Goal: Find specific page/section: Find specific page/section

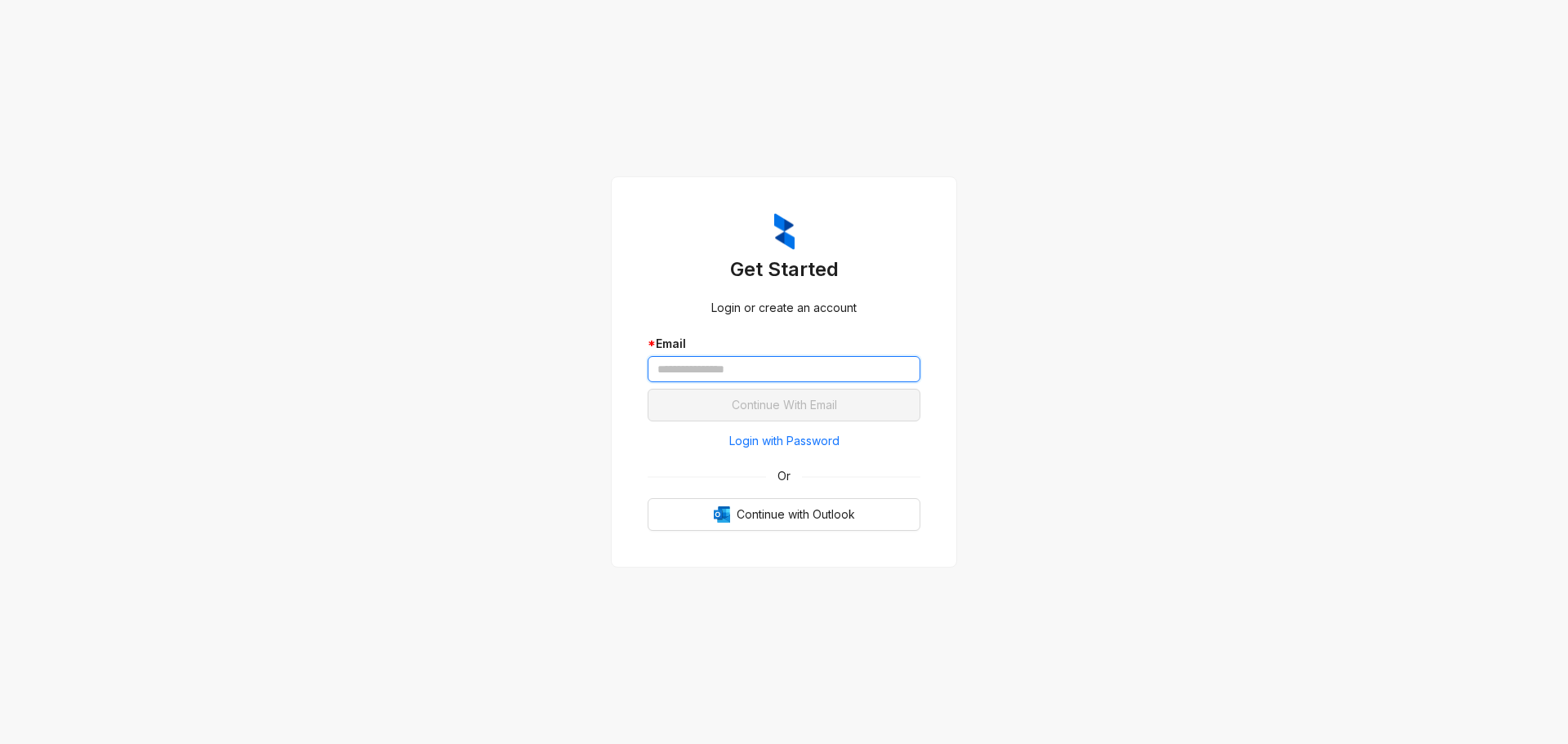
click at [771, 377] on input "text" at bounding box center [784, 369] width 273 height 27
drag, startPoint x: 772, startPoint y: 375, endPoint x: 766, endPoint y: 388, distance: 14.3
click at [772, 374] on input "text" at bounding box center [784, 369] width 273 height 27
click at [761, 448] on span "Login with Password" at bounding box center [784, 441] width 110 height 18
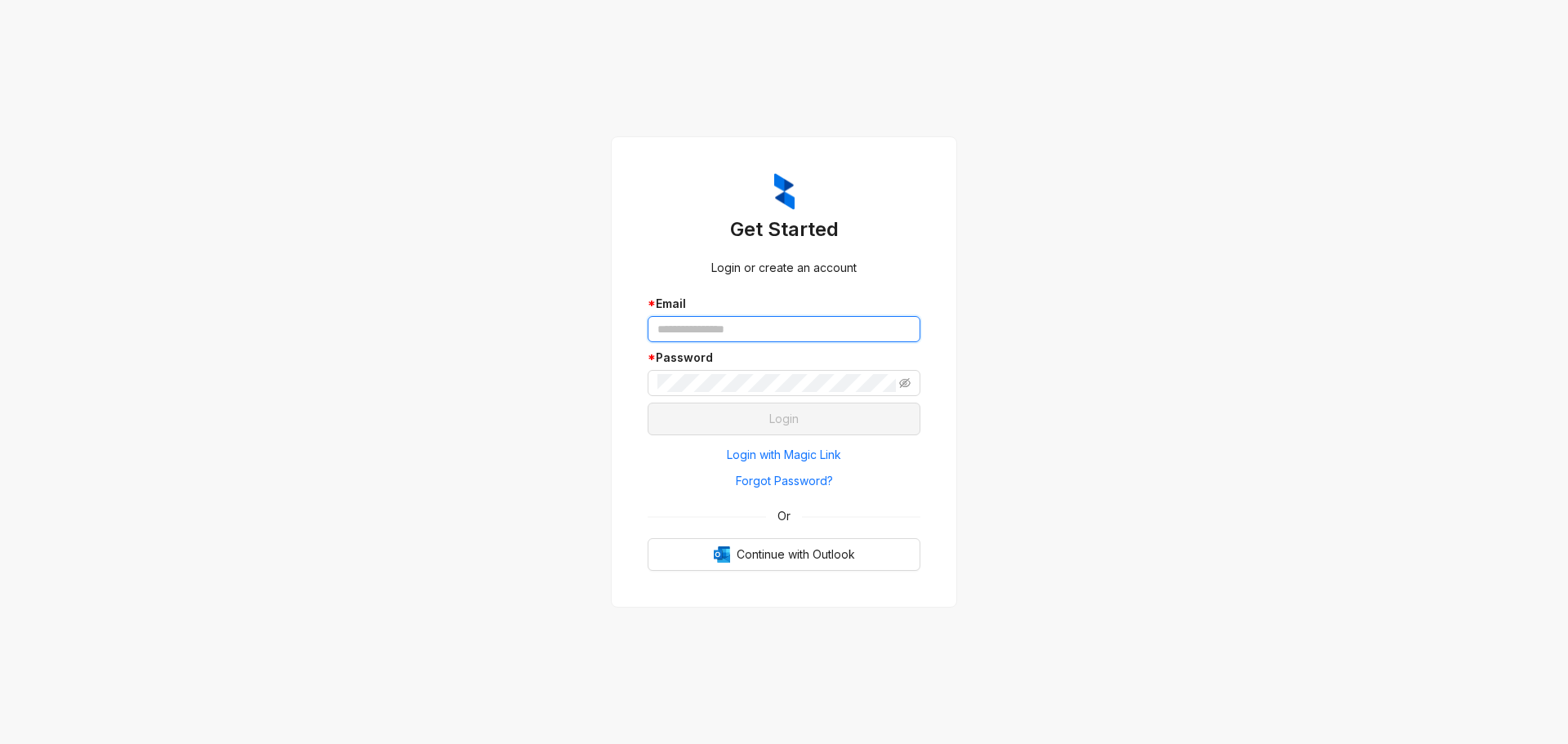
click at [744, 318] on input "text" at bounding box center [784, 329] width 273 height 27
click at [739, 333] on input "text" at bounding box center [784, 329] width 273 height 27
click at [743, 339] on input "text" at bounding box center [784, 329] width 273 height 27
type input "**********"
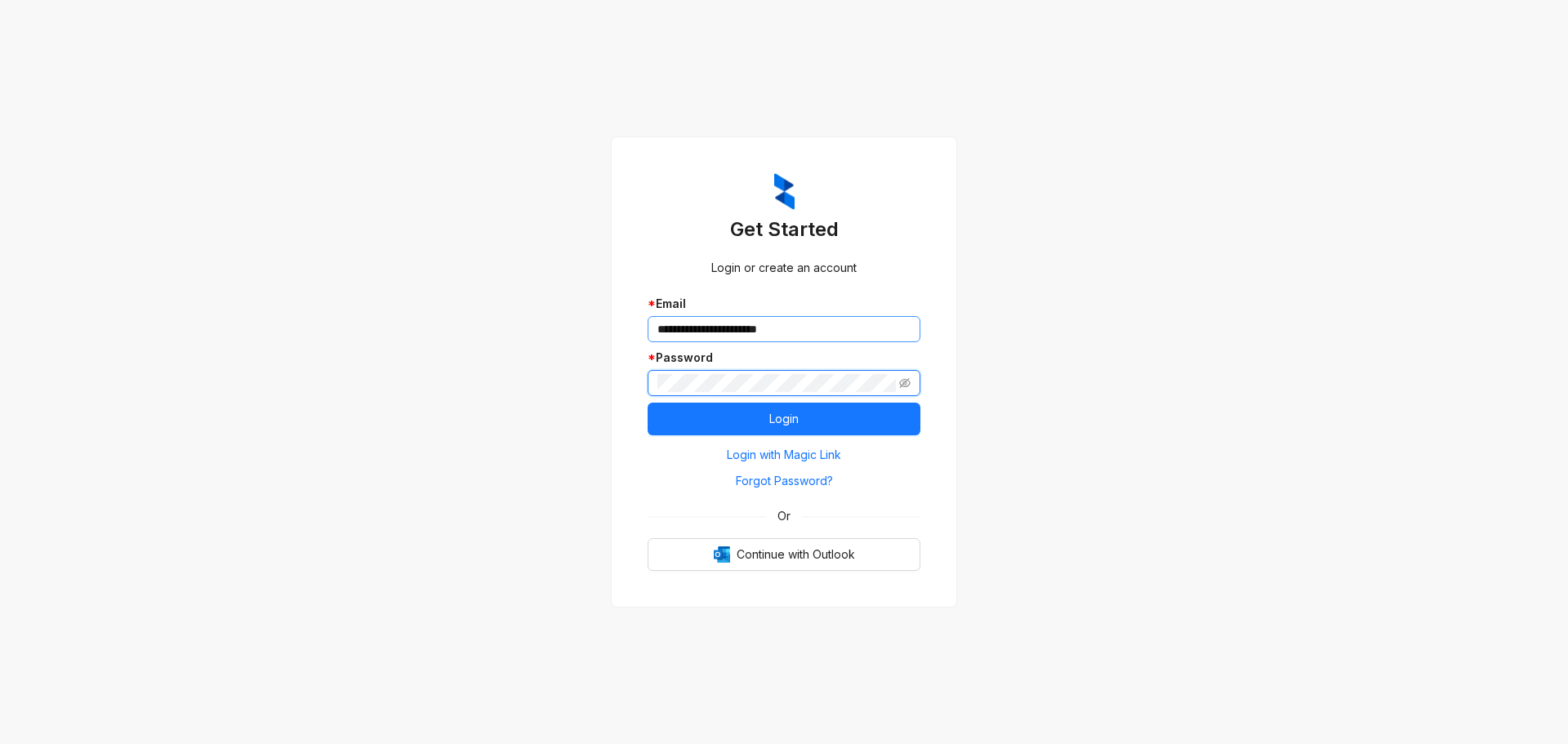
click at [648, 402] on button "Login" at bounding box center [784, 419] width 273 height 33
click at [821, 455] on span "Login with Magic Link" at bounding box center [784, 455] width 115 height 18
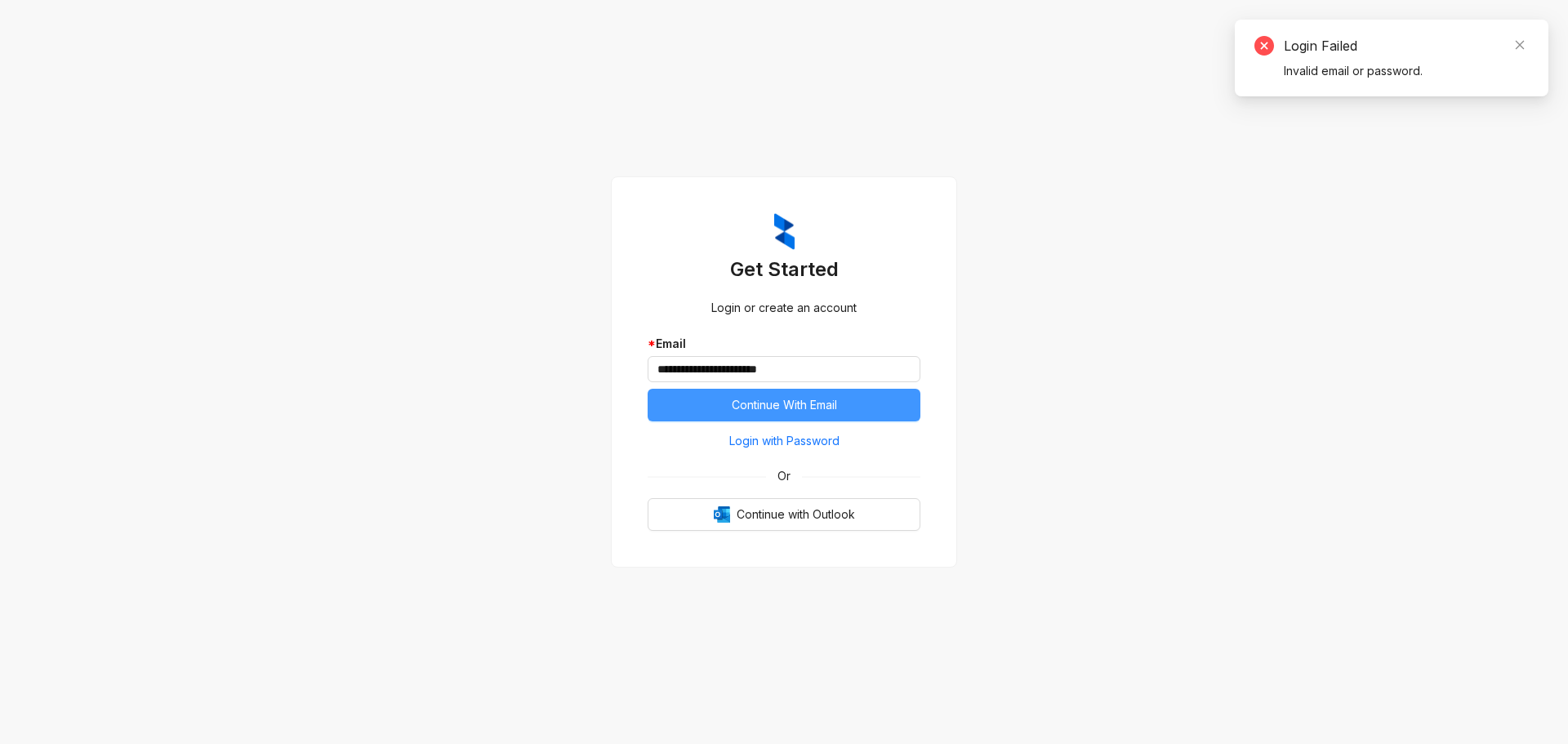
click at [831, 392] on button "Continue With Email" at bounding box center [784, 405] width 273 height 33
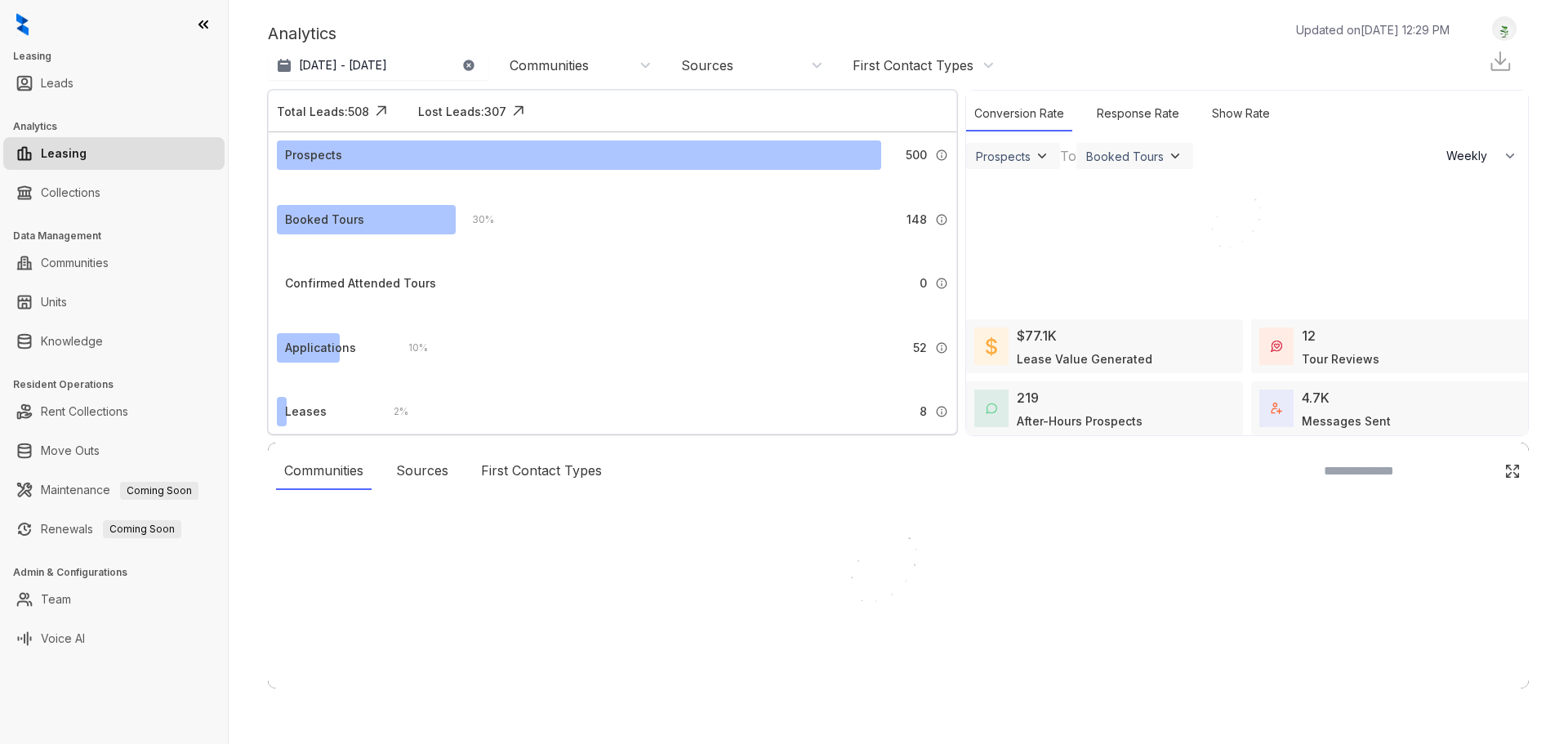
select select "******"
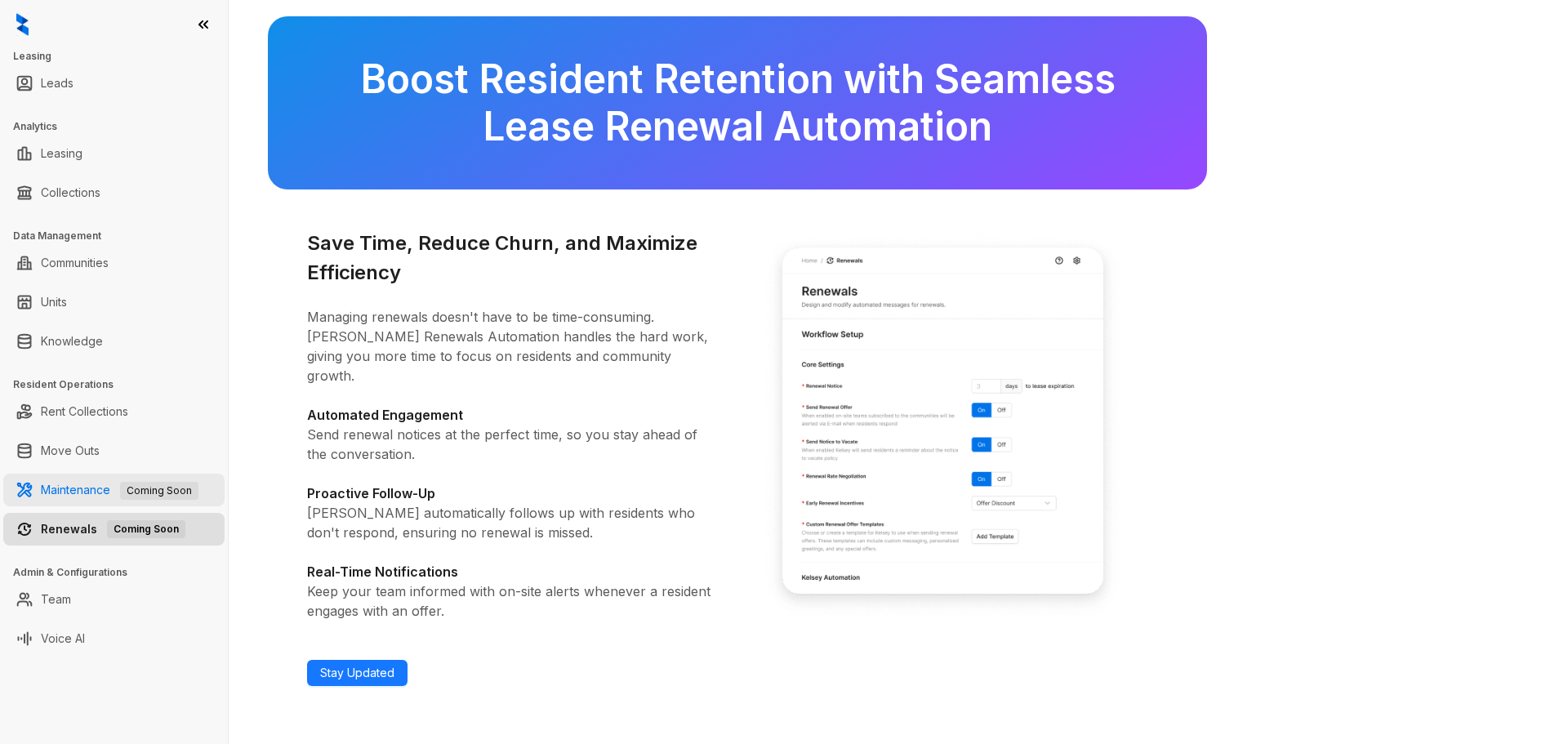
click at [76, 485] on link "Maintenance Coming Soon" at bounding box center [120, 490] width 157 height 14
click at [151, 496] on span "Coming Soon" at bounding box center [159, 491] width 79 height 18
click at [182, 492] on span "Coming Soon" at bounding box center [159, 491] width 79 height 18
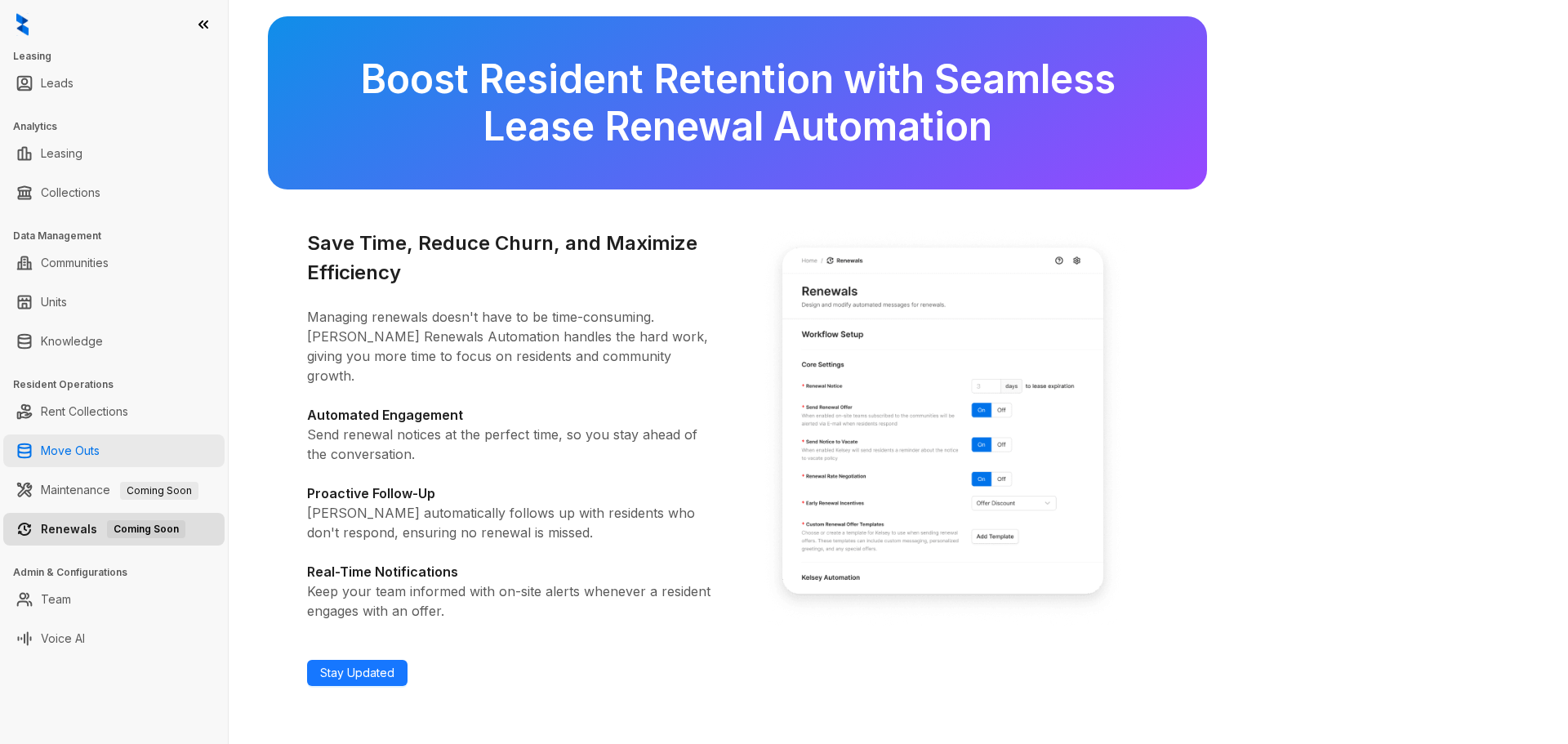
click at [92, 452] on link "Move Outs" at bounding box center [70, 451] width 59 height 33
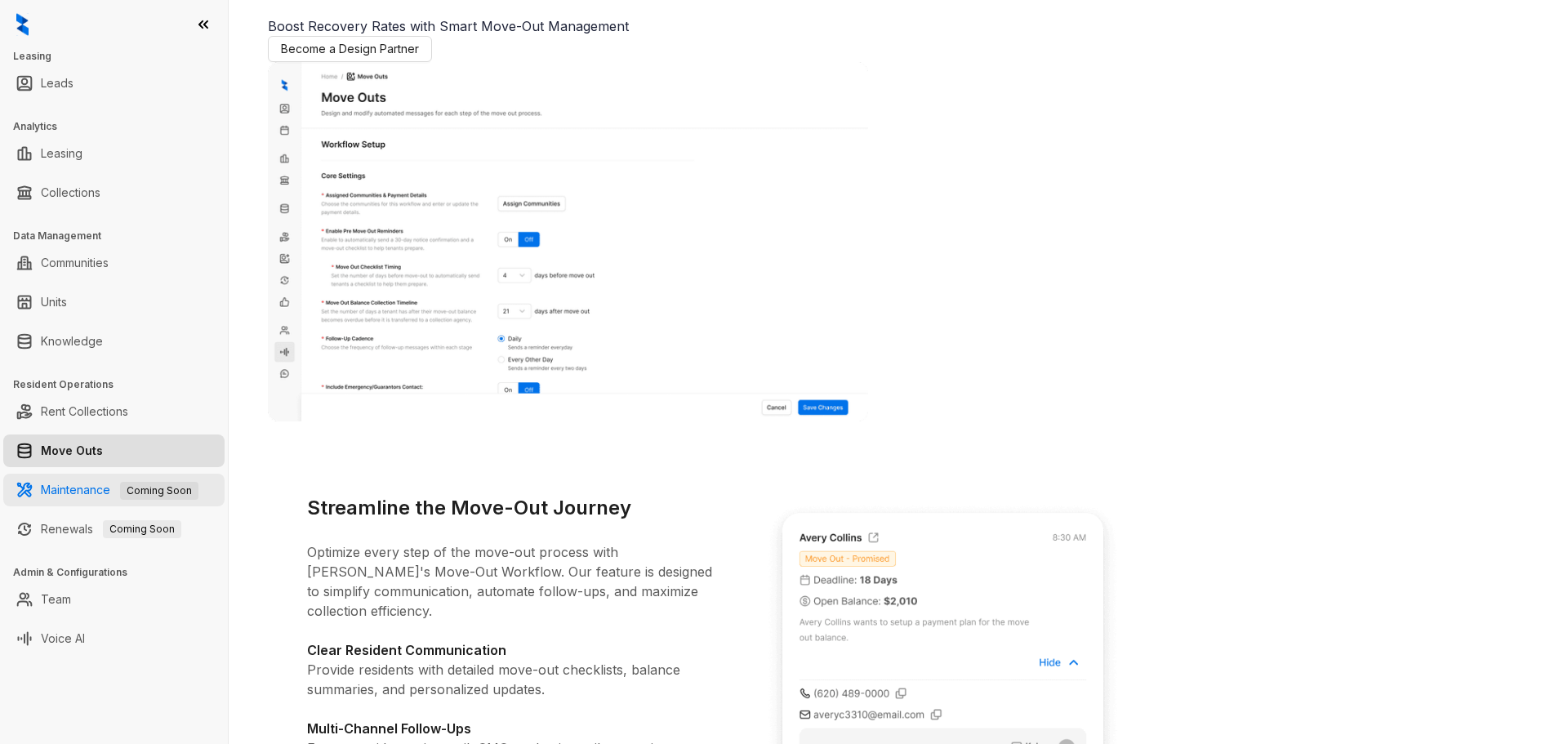
click at [77, 488] on link "Maintenance Coming Soon" at bounding box center [120, 490] width 157 height 14
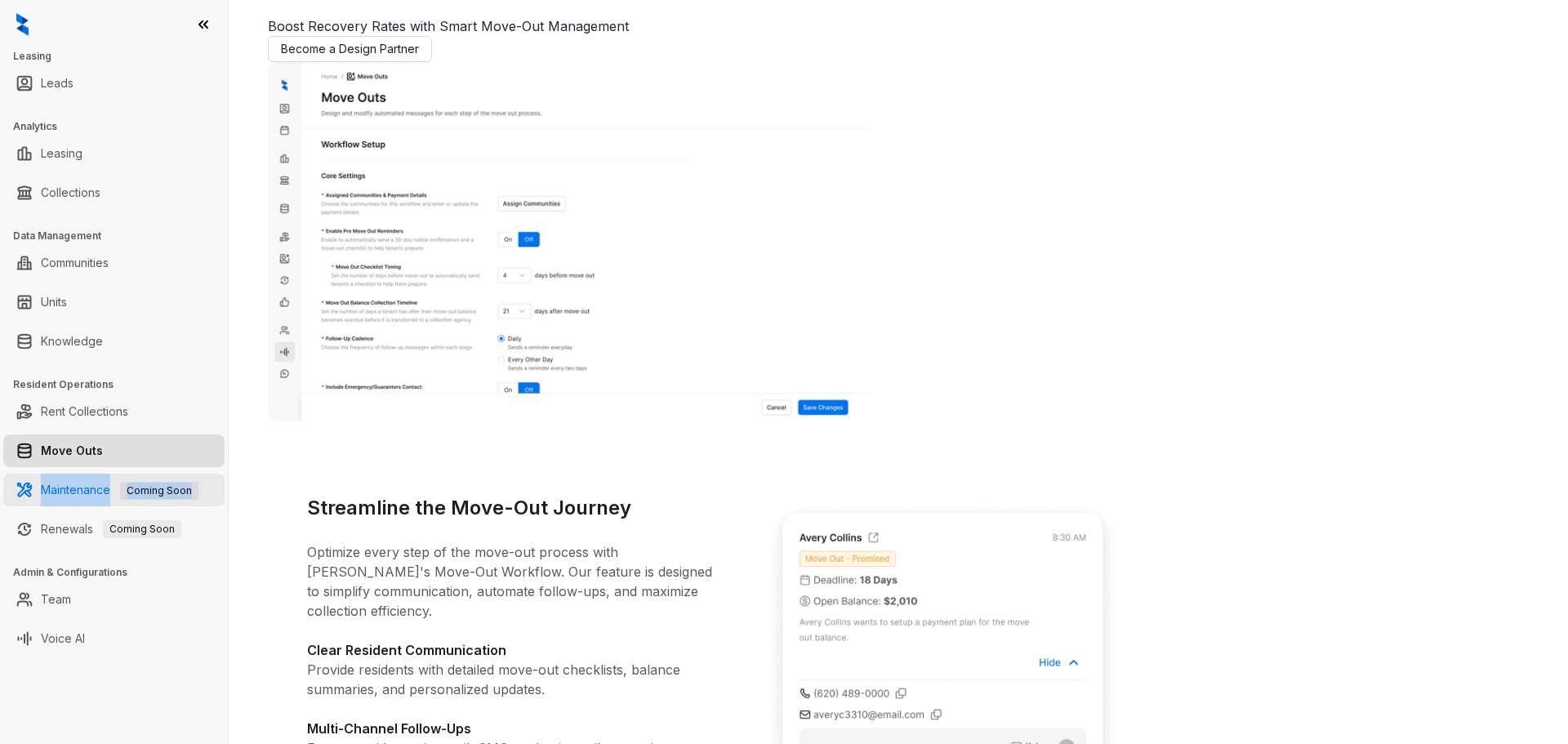
click at [77, 486] on link "Maintenance Coming Soon" at bounding box center [120, 490] width 157 height 14
click at [137, 484] on span "Coming Soon" at bounding box center [159, 491] width 79 height 18
click at [161, 492] on span "Coming Soon" at bounding box center [159, 491] width 79 height 18
drag, startPoint x: 106, startPoint y: 494, endPoint x: 182, endPoint y: 533, distance: 85.4
click at [106, 493] on link "Maintenance Coming Soon" at bounding box center [120, 490] width 157 height 14
